Goal: Check status: Check status

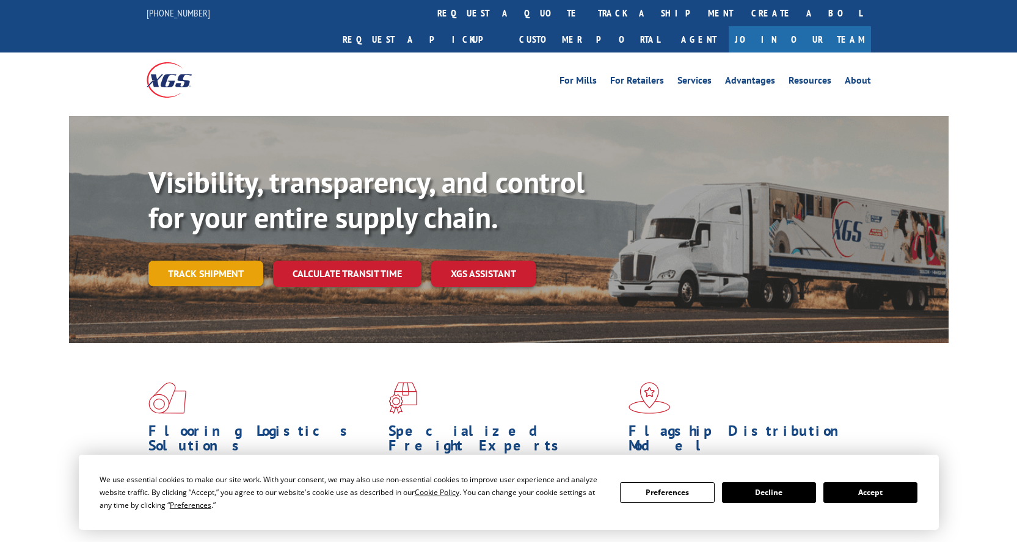
click at [214, 261] on link "Track shipment" at bounding box center [205, 274] width 115 height 26
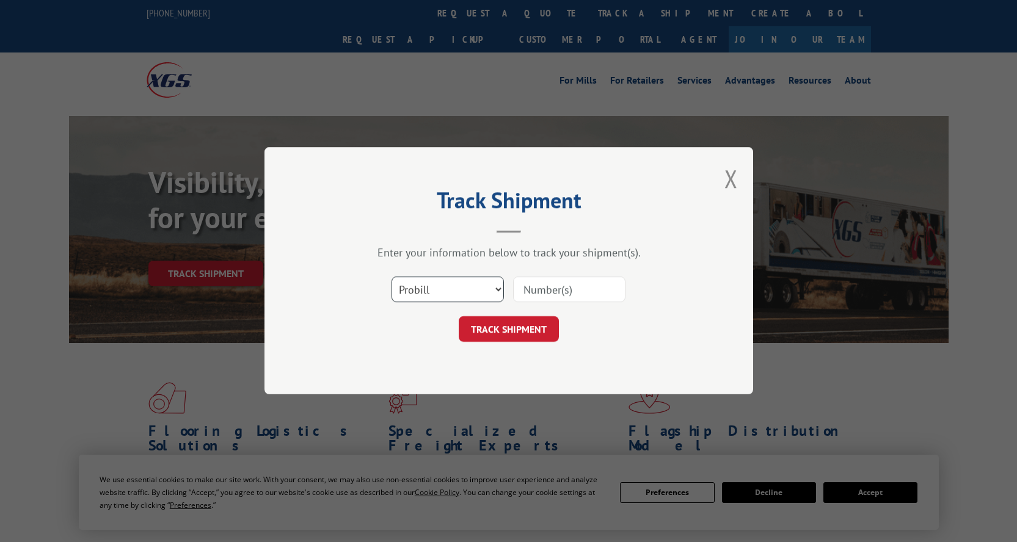
click at [503, 290] on select "Select category... Probill BOL PO" at bounding box center [448, 290] width 112 height 26
select select "bol"
click at [392, 277] on select "Select category... Probill BOL PO" at bounding box center [448, 290] width 112 height 26
click at [549, 293] on input at bounding box center [569, 290] width 112 height 26
paste input "2870457"
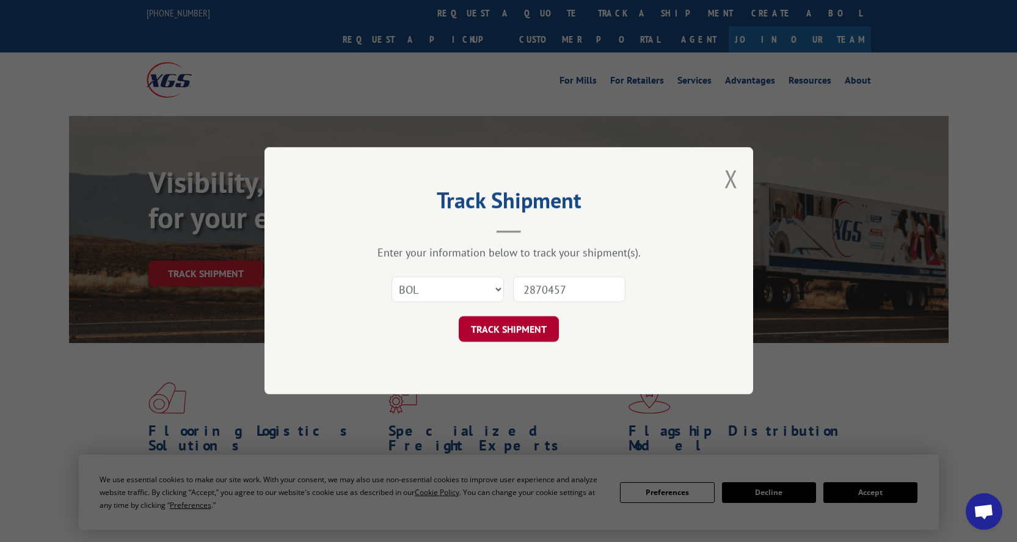
type input "2870457"
click at [528, 334] on button "TRACK SHIPMENT" at bounding box center [509, 330] width 100 height 26
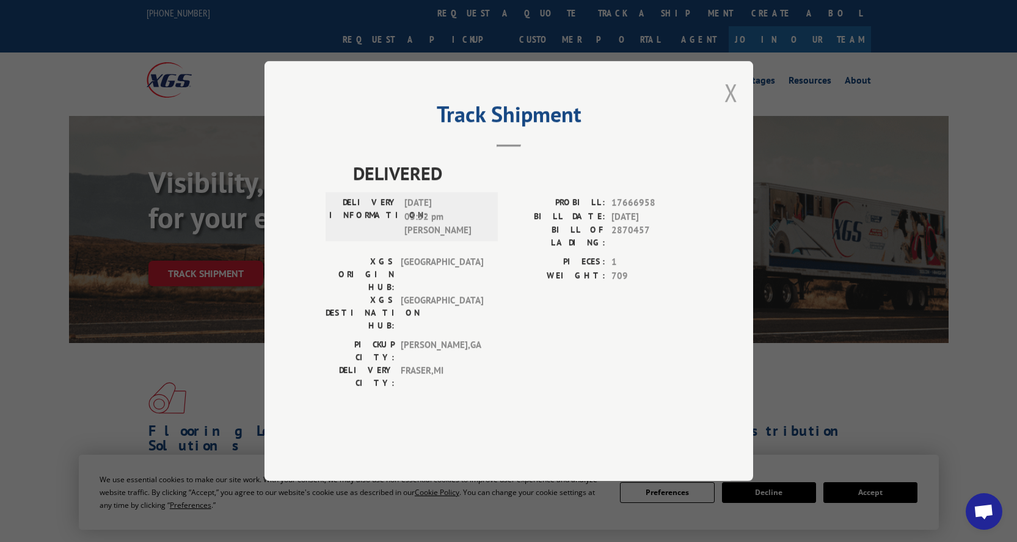
click at [729, 109] on button "Close modal" at bounding box center [730, 92] width 13 height 32
